Goal: Find contact information: Find contact information

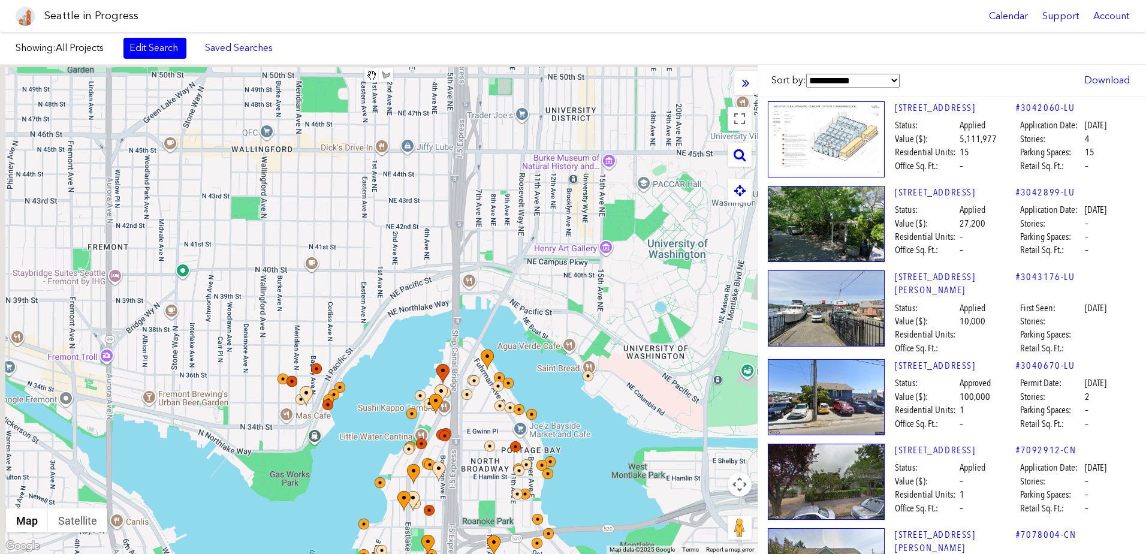
drag, startPoint x: 412, startPoint y: 244, endPoint x: 450, endPoint y: 367, distance: 129.3
click at [456, 474] on div at bounding box center [379, 309] width 758 height 489
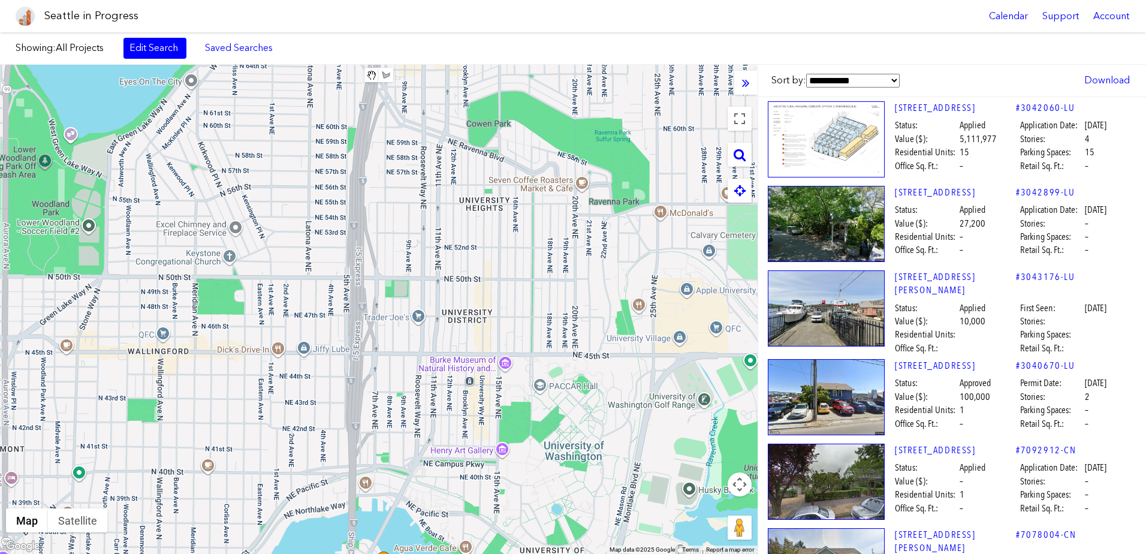
drag, startPoint x: 475, startPoint y: 226, endPoint x: 372, endPoint y: 422, distance: 221.5
click at [372, 422] on div at bounding box center [379, 309] width 758 height 489
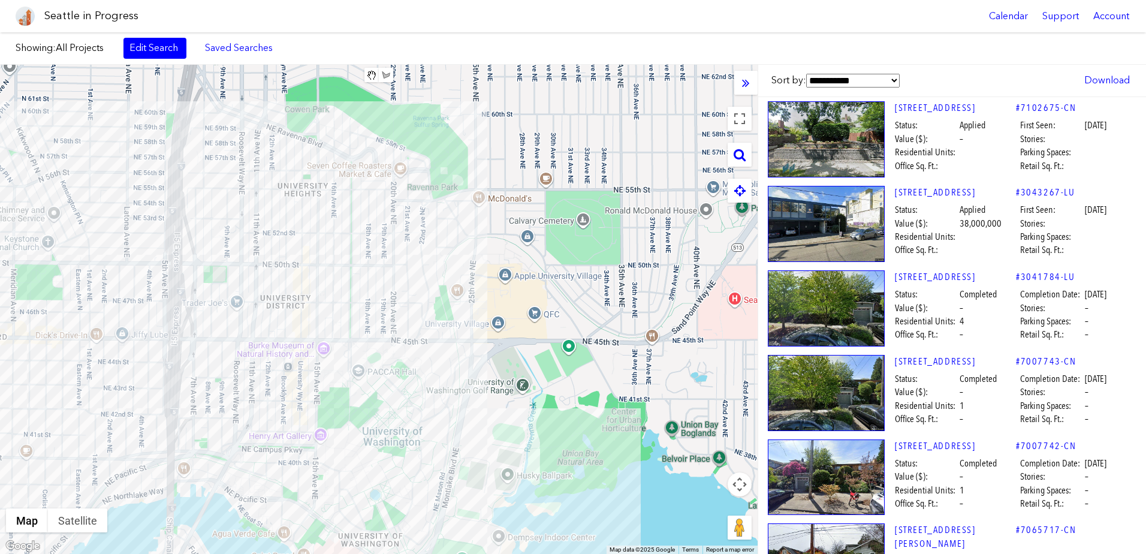
drag, startPoint x: 516, startPoint y: 336, endPoint x: 402, endPoint y: 291, distance: 121.9
click at [402, 291] on div at bounding box center [379, 309] width 758 height 489
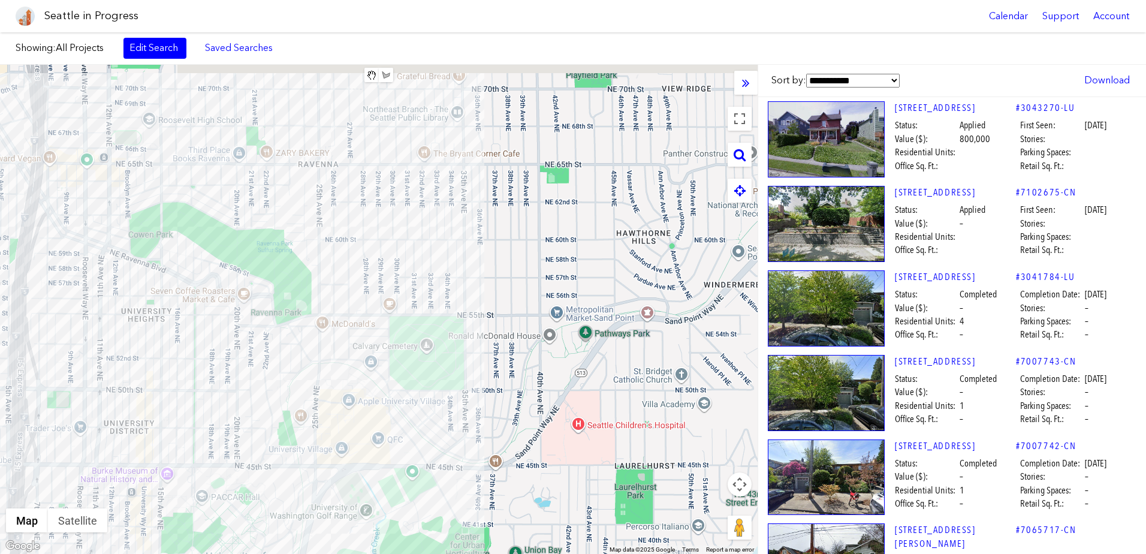
drag, startPoint x: 607, startPoint y: 252, endPoint x: 447, endPoint y: 382, distance: 206.2
click at [447, 382] on div at bounding box center [379, 309] width 758 height 489
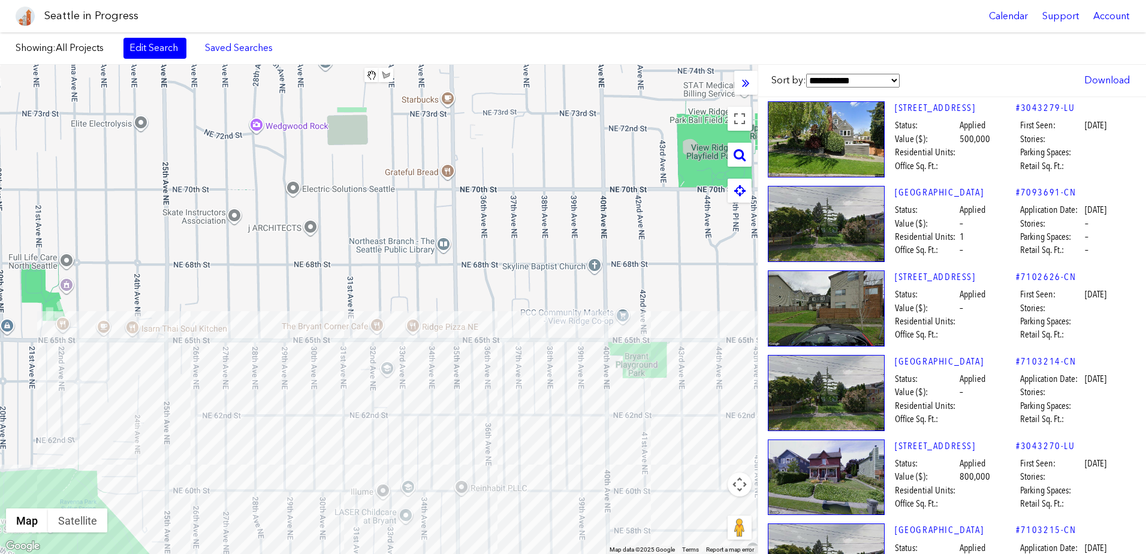
drag, startPoint x: 486, startPoint y: 287, endPoint x: 476, endPoint y: 455, distance: 168.7
click at [481, 517] on div at bounding box center [379, 309] width 758 height 489
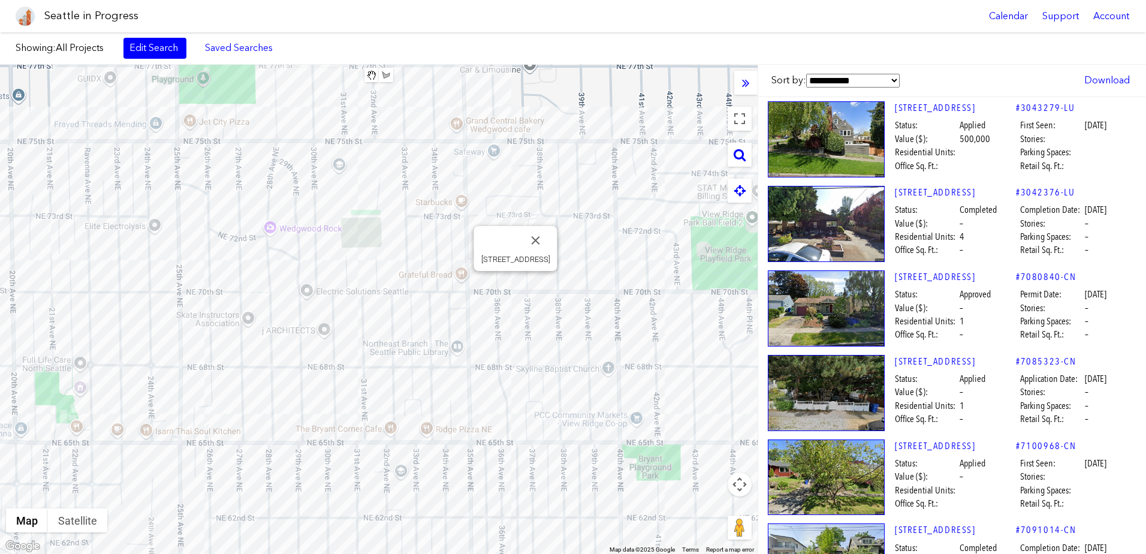
click at [517, 283] on div "[STREET_ADDRESS]" at bounding box center [379, 309] width 758 height 489
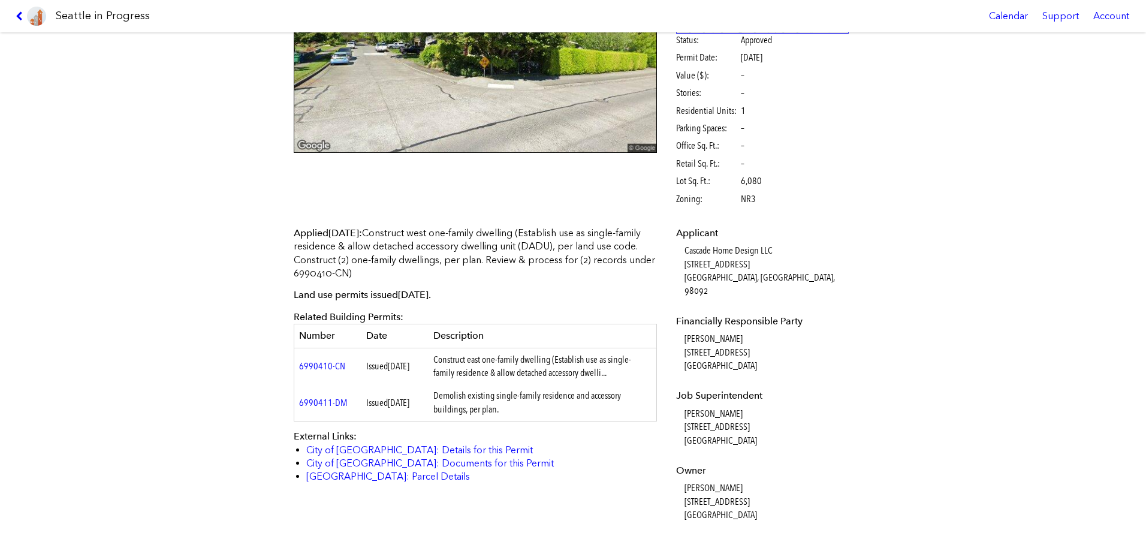
scroll to position [180, 0]
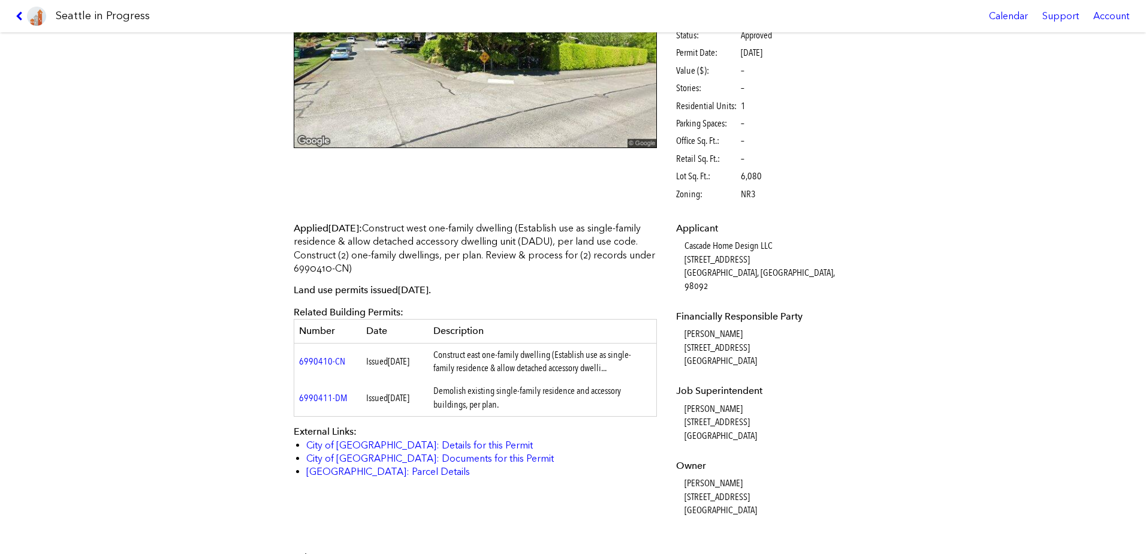
drag, startPoint x: 728, startPoint y: 322, endPoint x: 679, endPoint y: 319, distance: 49.8
click at [679, 319] on dl "Applicant Cascade Home Design LLC [STREET_ADDRESS] Financially Responsible Part…" at bounding box center [762, 370] width 173 height 296
drag, startPoint x: 679, startPoint y: 319, endPoint x: 689, endPoint y: 319, distance: 10.8
copy dd "[PERSON_NAME]"
drag, startPoint x: 744, startPoint y: 391, endPoint x: 679, endPoint y: 394, distance: 65.4
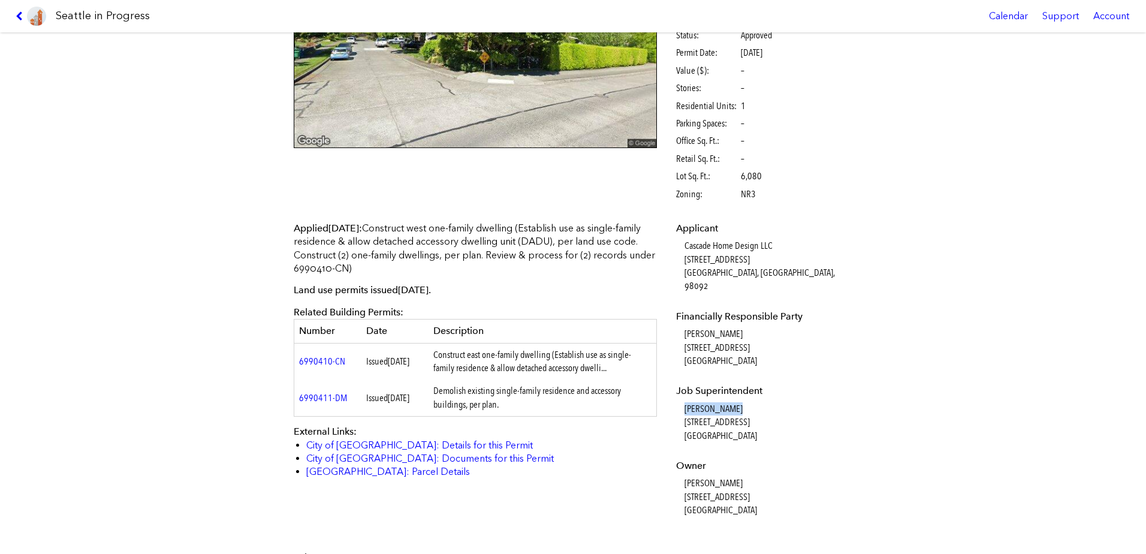
click at [679, 394] on dl "Applicant Cascade Home Design LLC [STREET_ADDRESS] Financially Responsible Part…" at bounding box center [762, 370] width 173 height 296
drag, startPoint x: 679, startPoint y: 394, endPoint x: 696, endPoint y: 394, distance: 16.8
copy dd "[PERSON_NAME]"
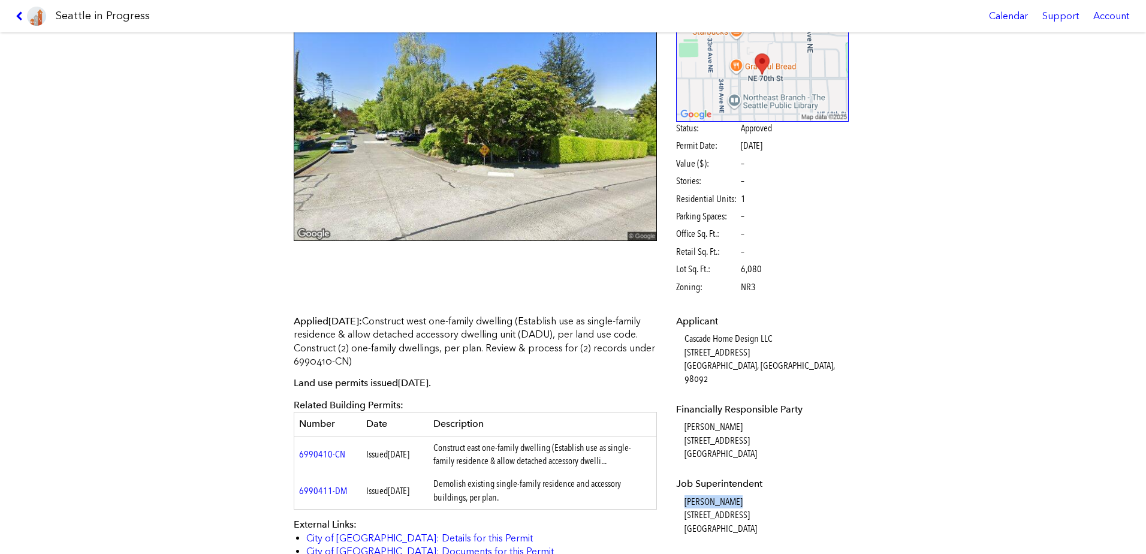
scroll to position [0, 0]
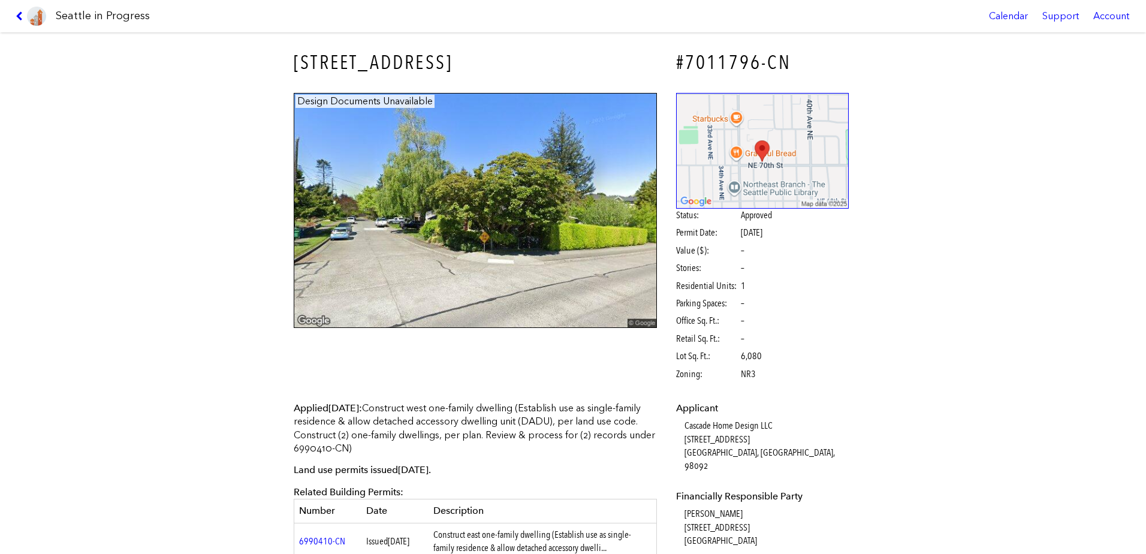
click at [19, 22] on link at bounding box center [31, 16] width 40 height 32
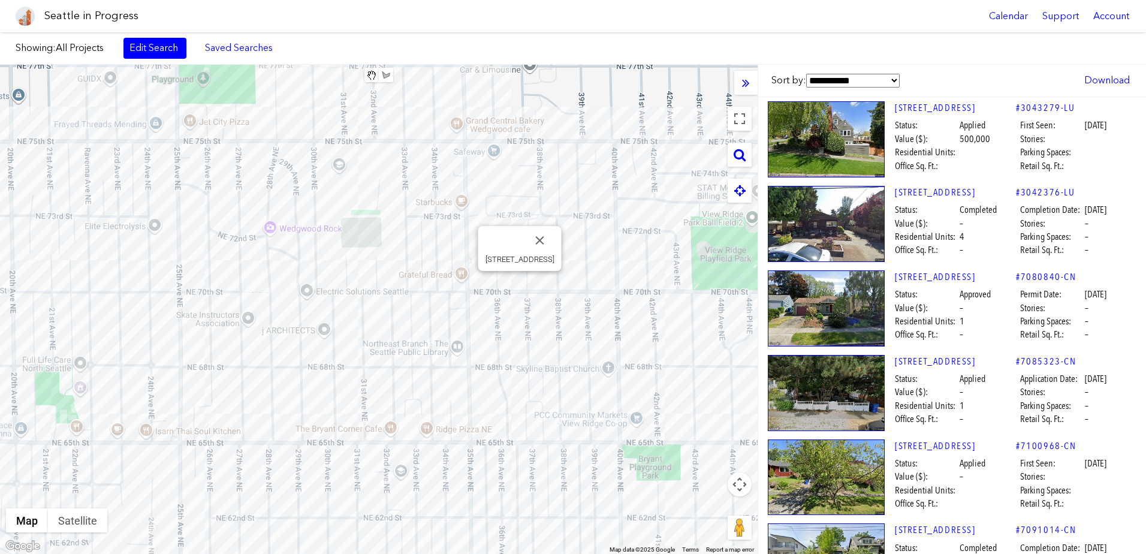
click at [524, 285] on div "[STREET_ADDRESS]" at bounding box center [379, 309] width 758 height 489
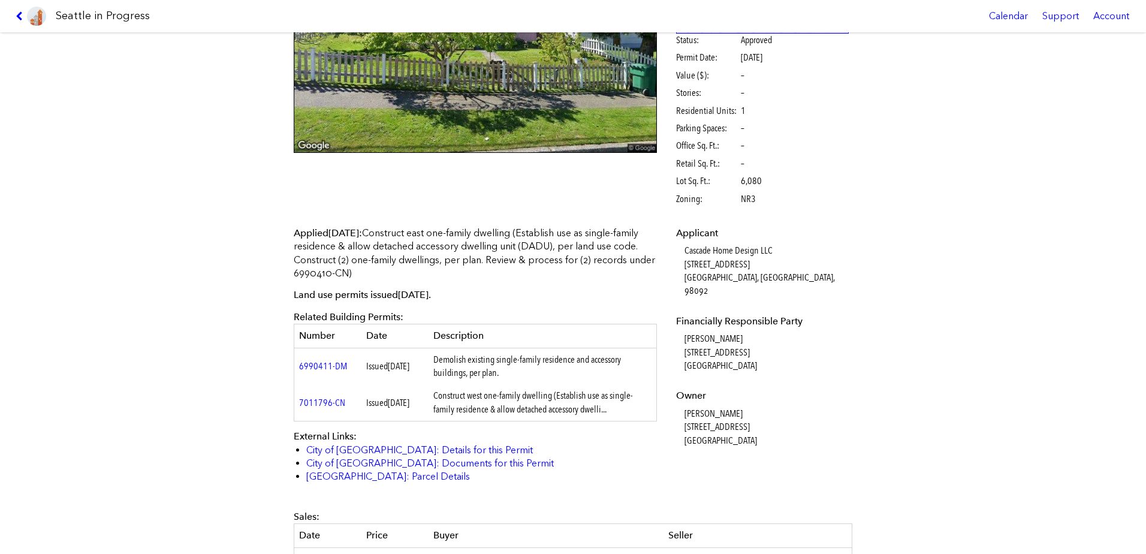
scroll to position [180, 0]
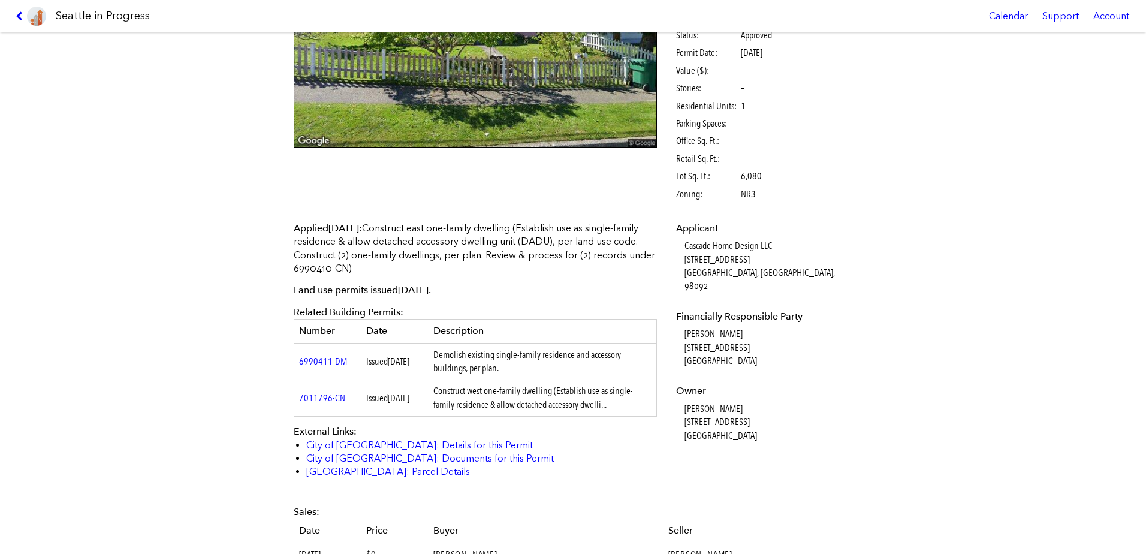
click at [25, 10] on link at bounding box center [31, 16] width 40 height 32
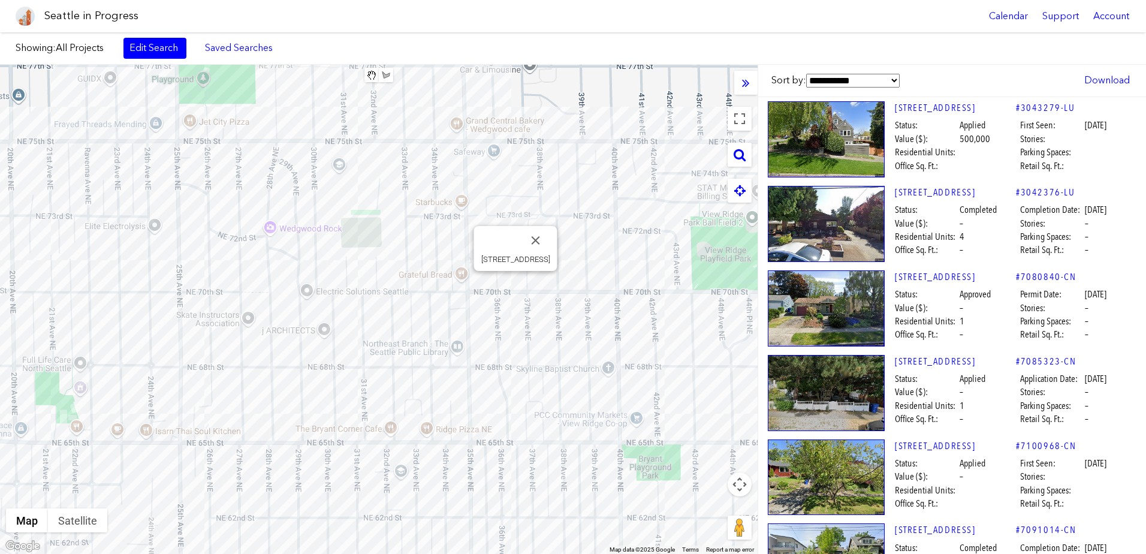
click at [513, 287] on div "[STREET_ADDRESS]" at bounding box center [379, 309] width 758 height 489
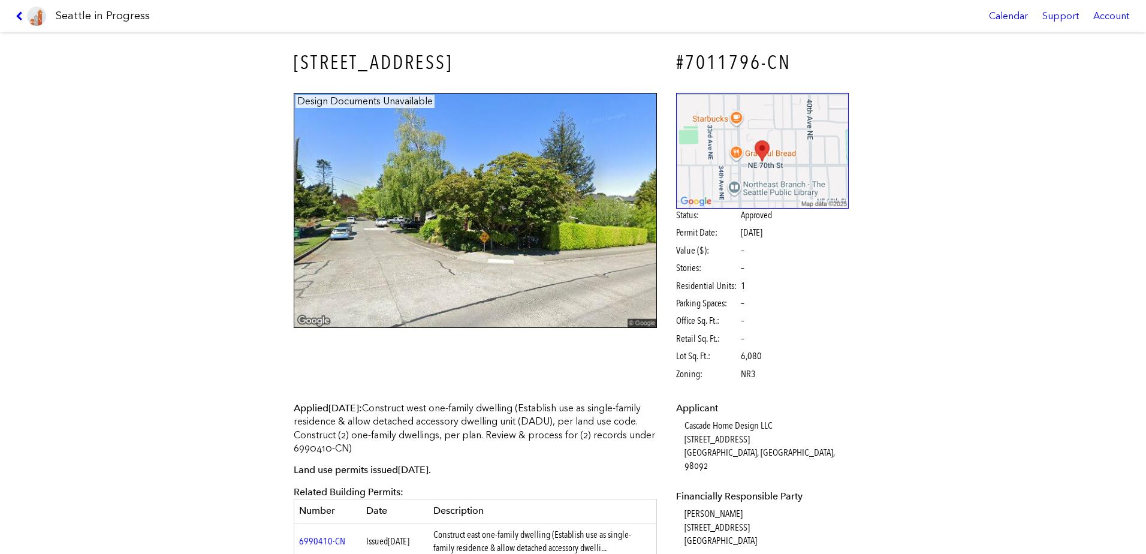
scroll to position [180, 0]
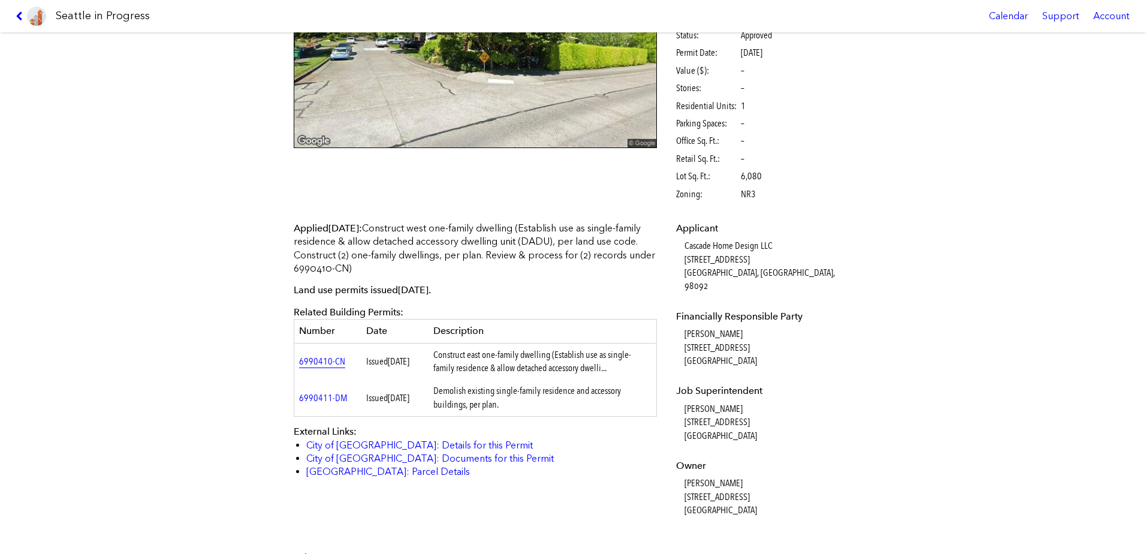
click at [306, 358] on link "6990410-CN" at bounding box center [322, 360] width 46 height 11
